Goal: Unclear

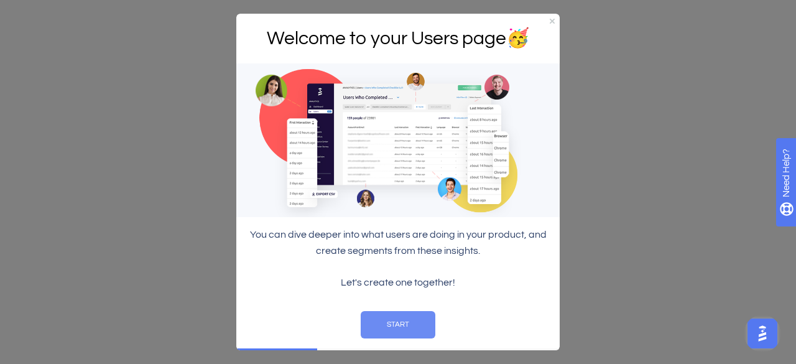
click at [410, 321] on button "START" at bounding box center [398, 323] width 75 height 27
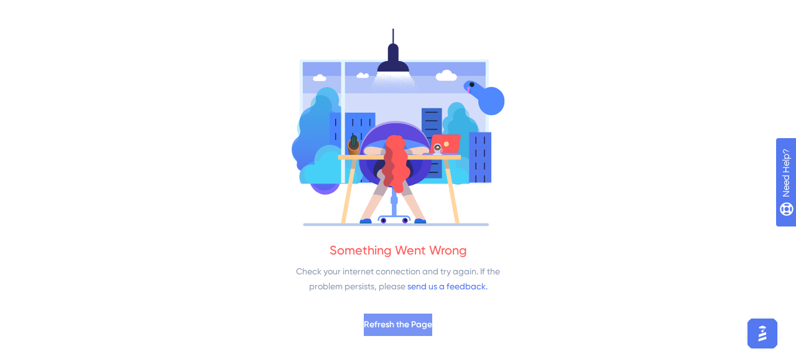
click at [417, 334] on button "Refresh the Page" at bounding box center [398, 324] width 68 height 22
click at [432, 318] on span "Refresh the Page" at bounding box center [398, 324] width 68 height 15
